Goal: Task Accomplishment & Management: Manage account settings

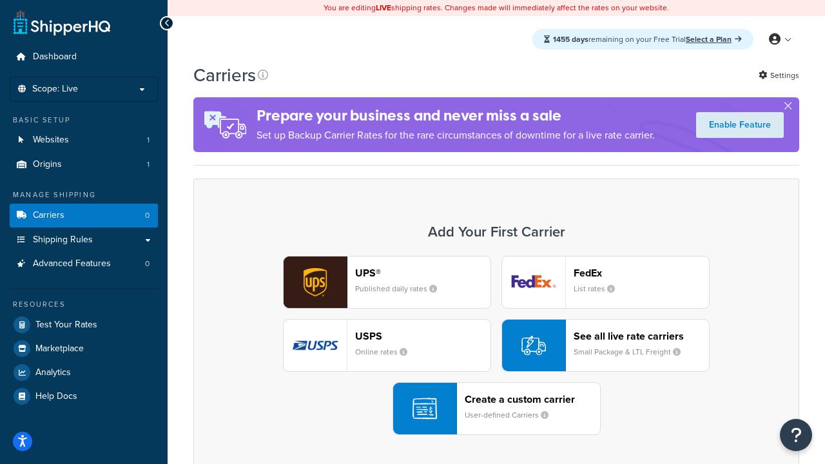
click at [496, 346] on div "UPS® Published daily rates FedEx List rates USPS Online rates See all live rate…" at bounding box center [496, 345] width 579 height 179
click at [642, 273] on header "FedEx" at bounding box center [641, 273] width 135 height 12
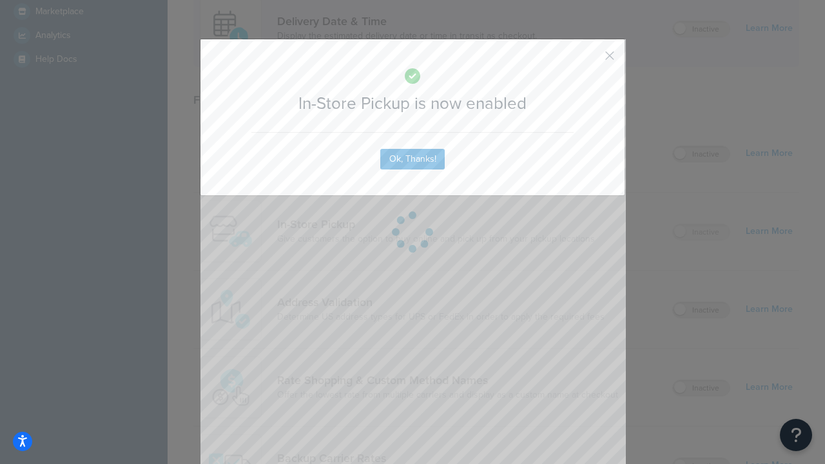
click at [591, 60] on button "button" at bounding box center [590, 60] width 3 height 3
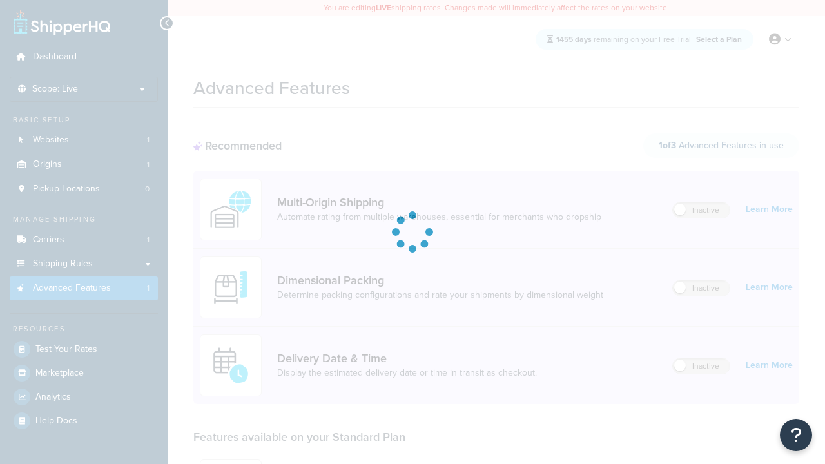
scroll to position [113, 0]
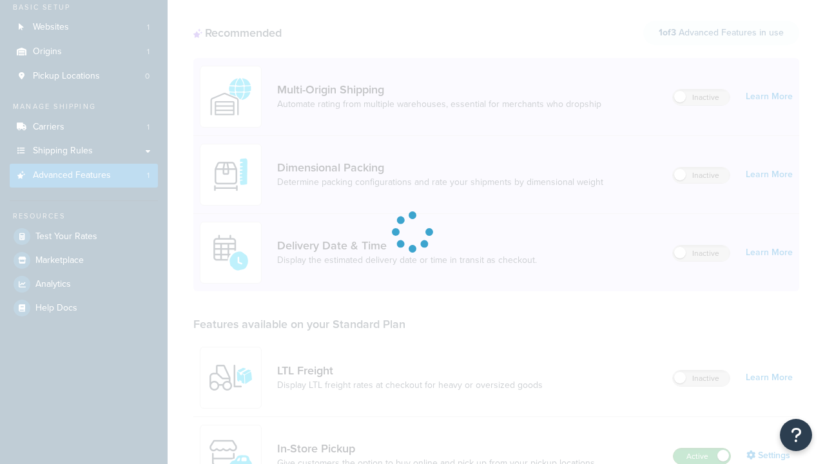
click at [702, 449] on label "Active" at bounding box center [702, 456] width 57 height 15
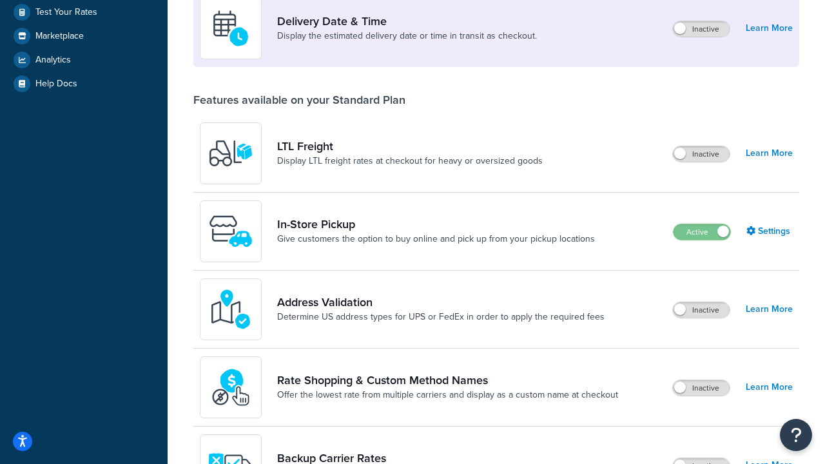
scroll to position [313, 0]
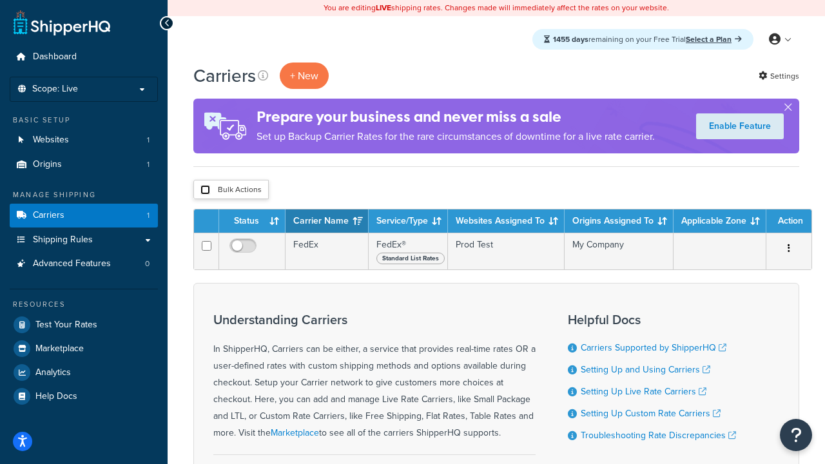
click at [205, 190] on input "checkbox" at bounding box center [206, 190] width 10 height 10
checkbox input "true"
click at [0, 0] on button "Delete" at bounding box center [0, 0] width 0 height 0
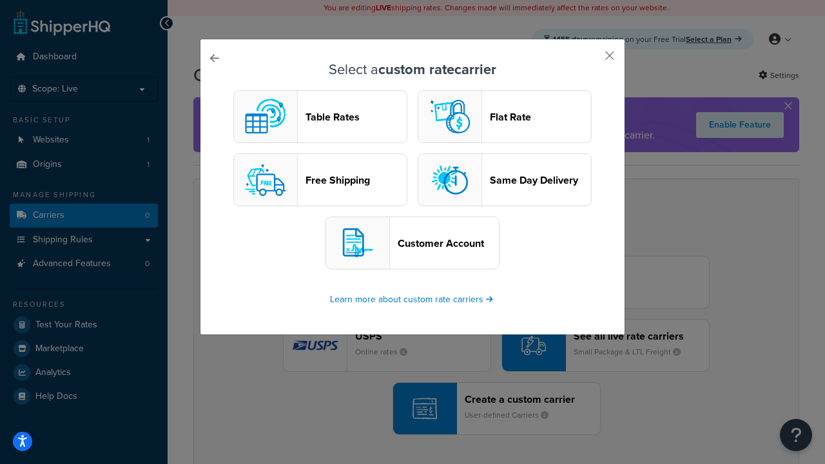
click at [320, 117] on header "Table Rates" at bounding box center [356, 117] width 101 height 12
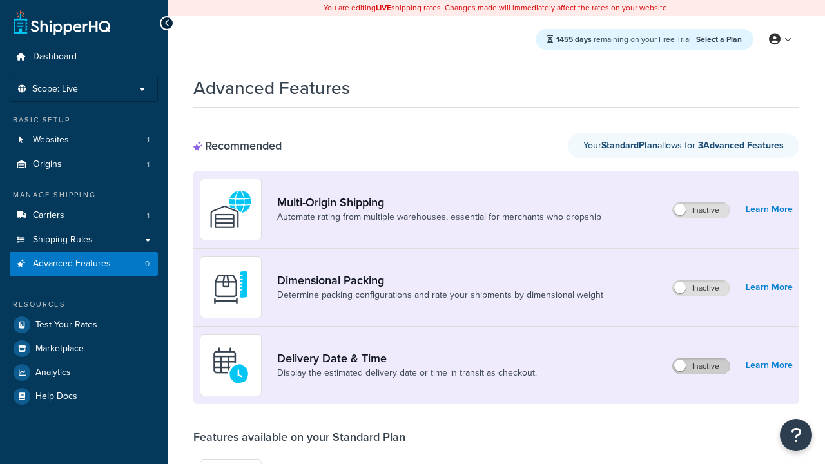
click at [702, 366] on label "Inactive" at bounding box center [701, 366] width 57 height 15
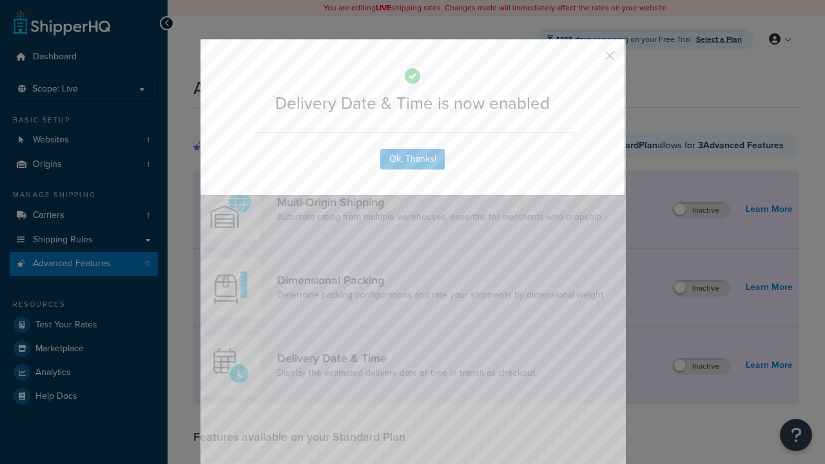
click at [591, 59] on button "button" at bounding box center [590, 60] width 3 height 3
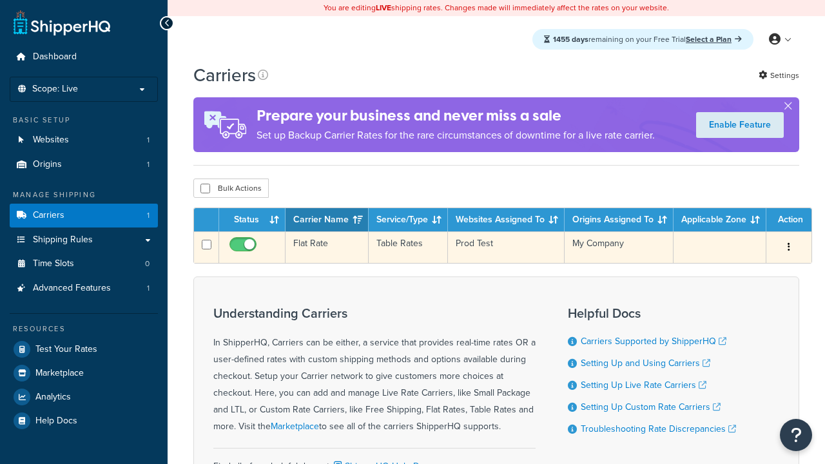
click at [327, 248] on td "Flat Rate" at bounding box center [327, 247] width 83 height 32
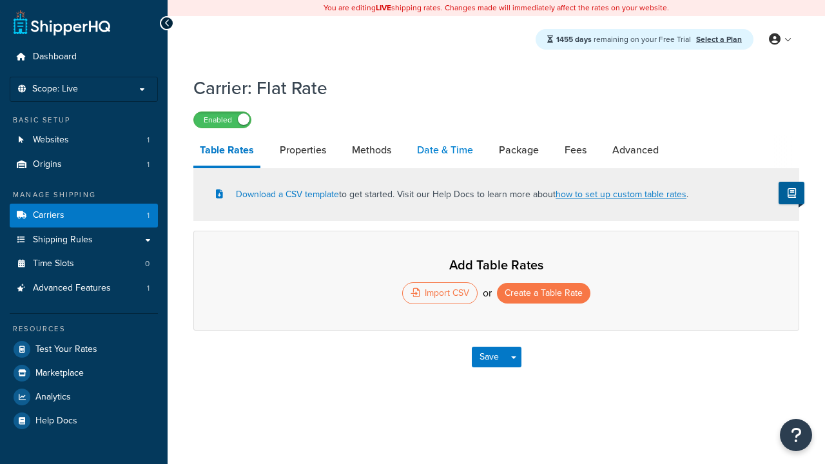
click at [445, 151] on link "Date & Time" at bounding box center [445, 150] width 69 height 31
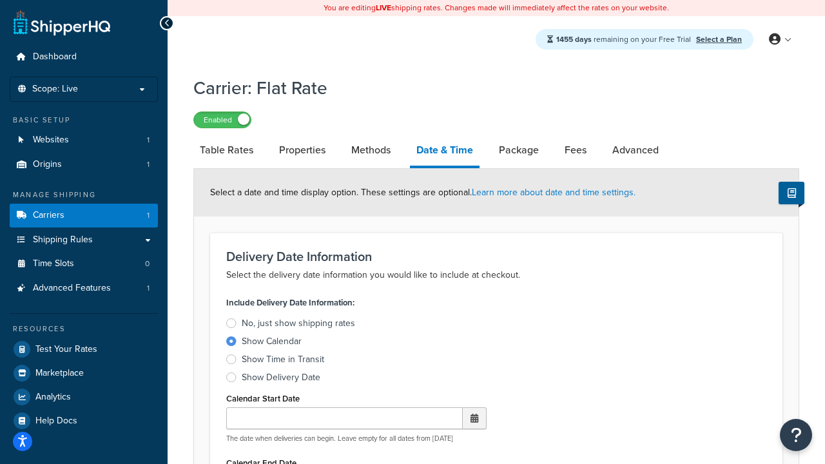
click at [271, 344] on div "Show Calendar" at bounding box center [272, 341] width 60 height 13
click at [0, 0] on input "Show Calendar" at bounding box center [0, 0] width 0 height 0
type input "07/29/2025"
type input "07/29/2026"
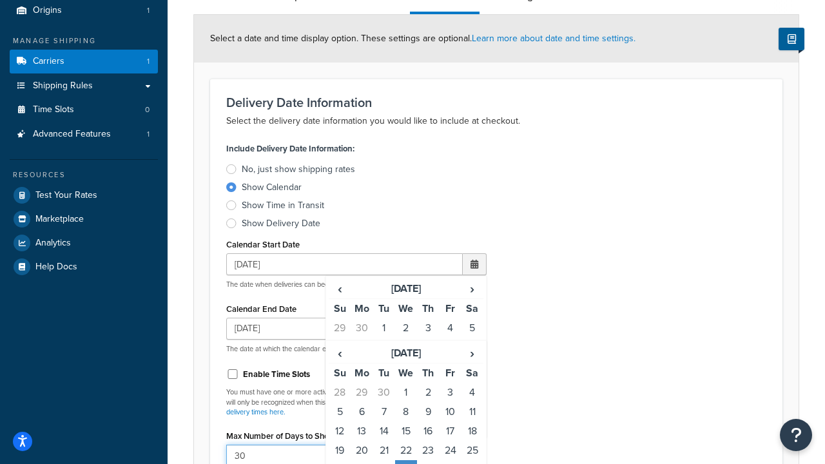
type input "30"
type input "11:00 AM"
type input "5"
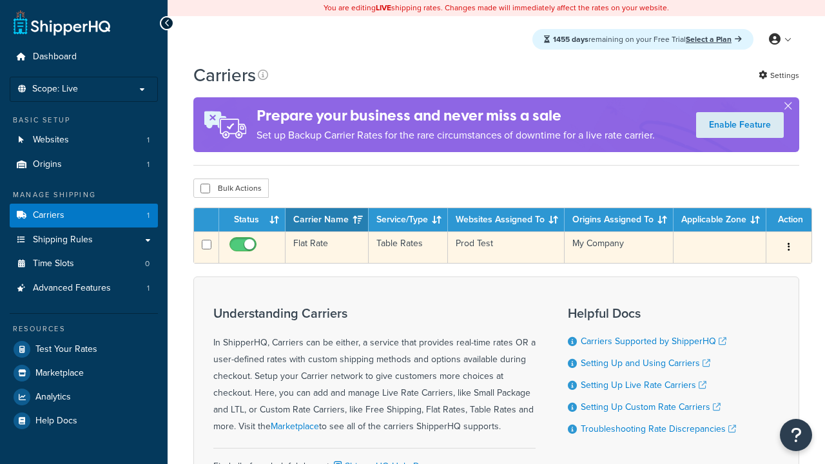
click at [327, 249] on td "Flat Rate" at bounding box center [327, 247] width 83 height 32
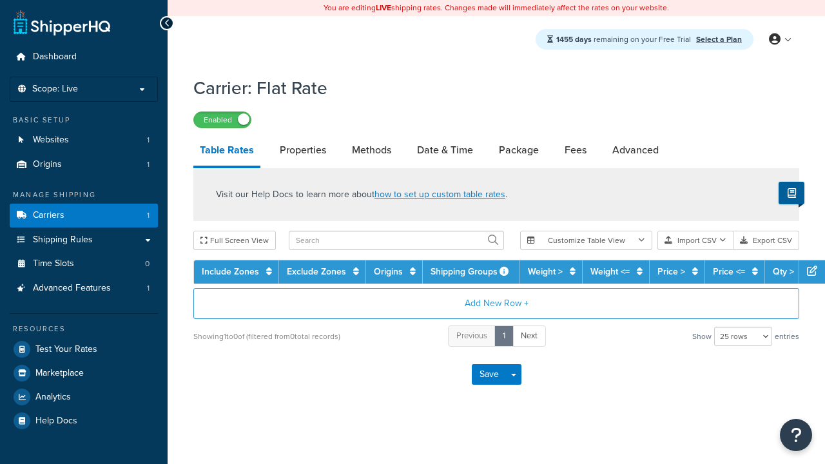
select select "25"
click at [445, 151] on link "Date & Time" at bounding box center [445, 150] width 69 height 31
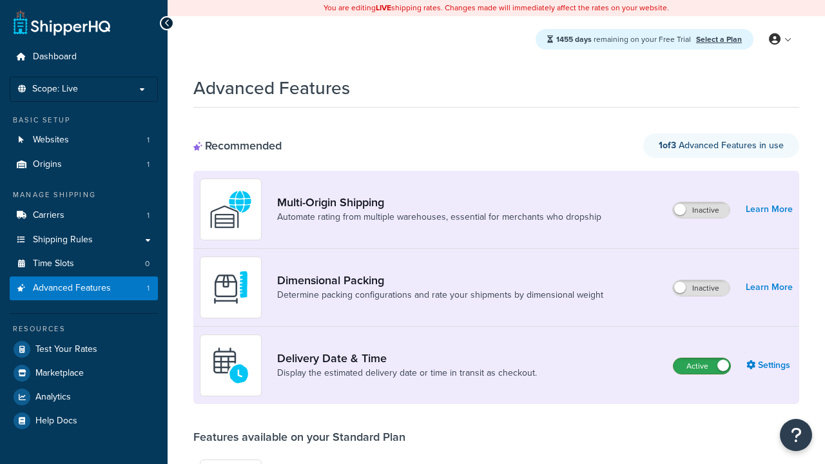
click at [702, 359] on label "Active" at bounding box center [702, 366] width 57 height 15
